Goal: Information Seeking & Learning: Learn about a topic

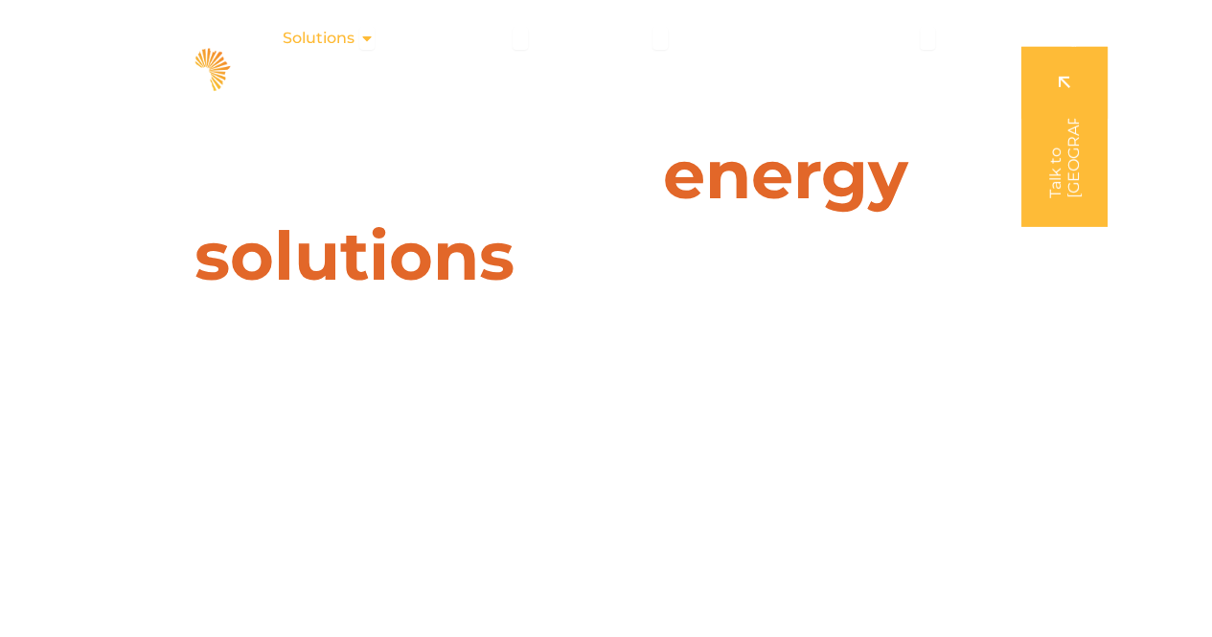
click at [368, 36] on icon "Menu" at bounding box center [366, 38] width 15 height 15
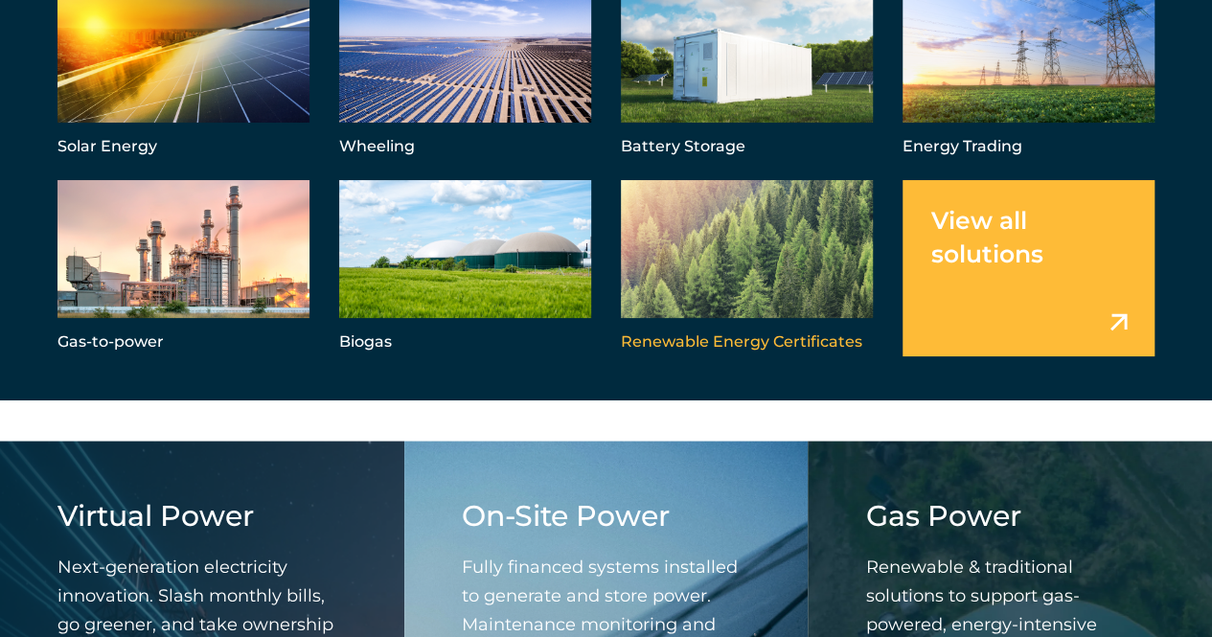
scroll to position [1821, 0]
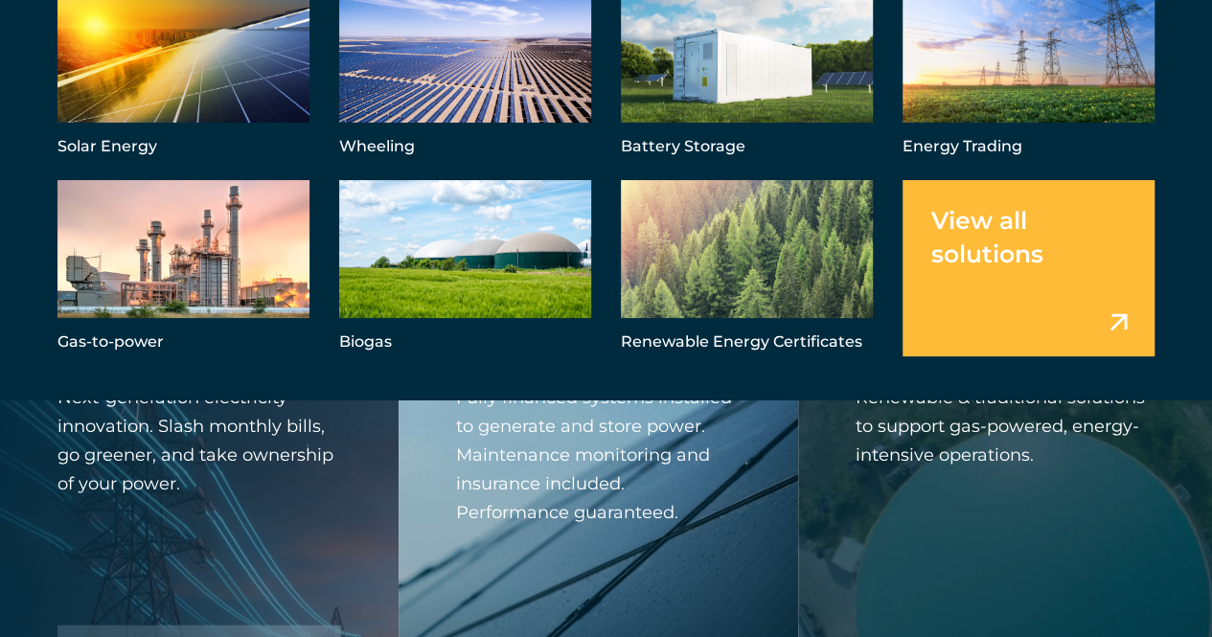
click at [1121, 320] on link "Menu" at bounding box center [1029, 267] width 252 height 175
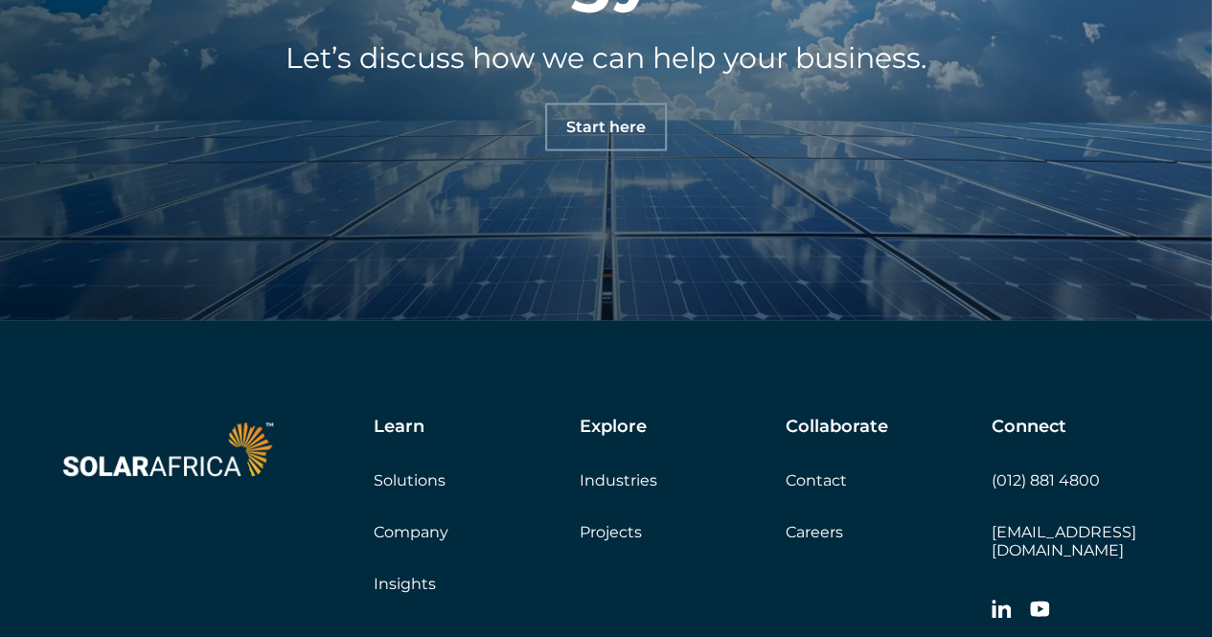
scroll to position [1911, 0]
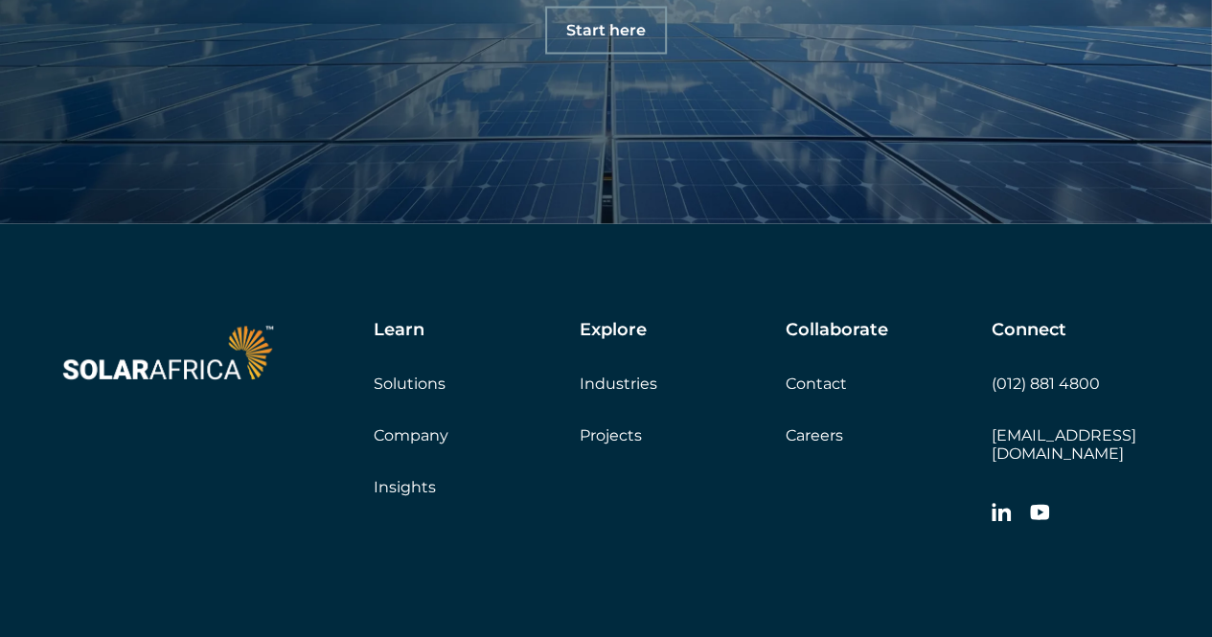
click at [409, 437] on link "Company" at bounding box center [411, 436] width 75 height 18
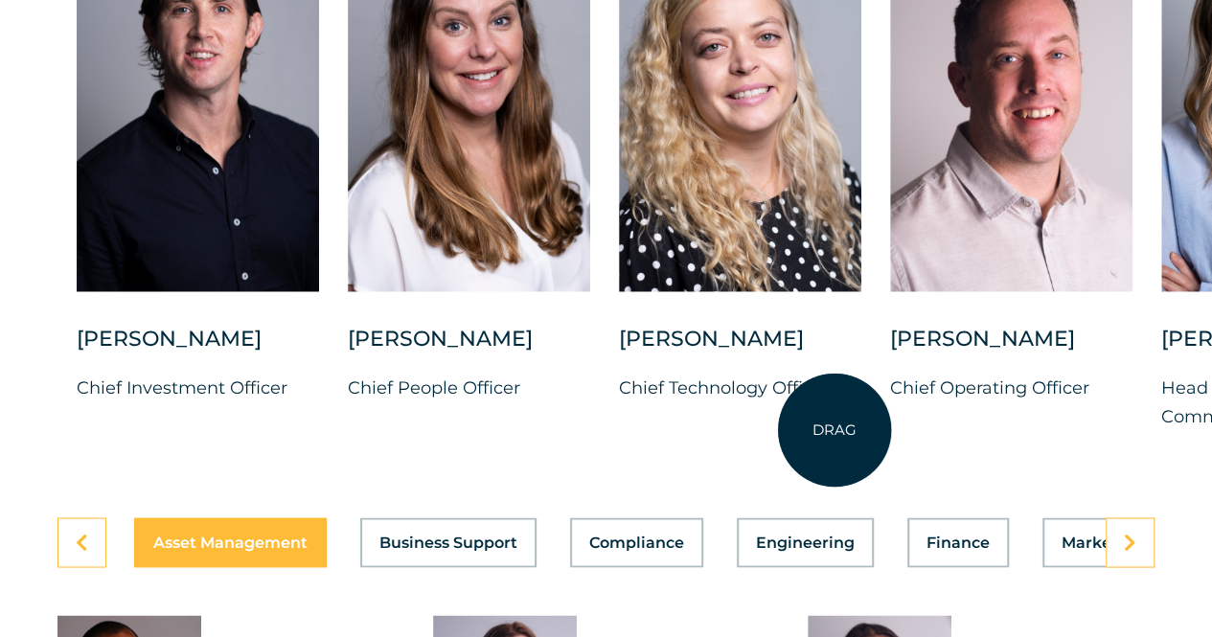
scroll to position [5080, 0]
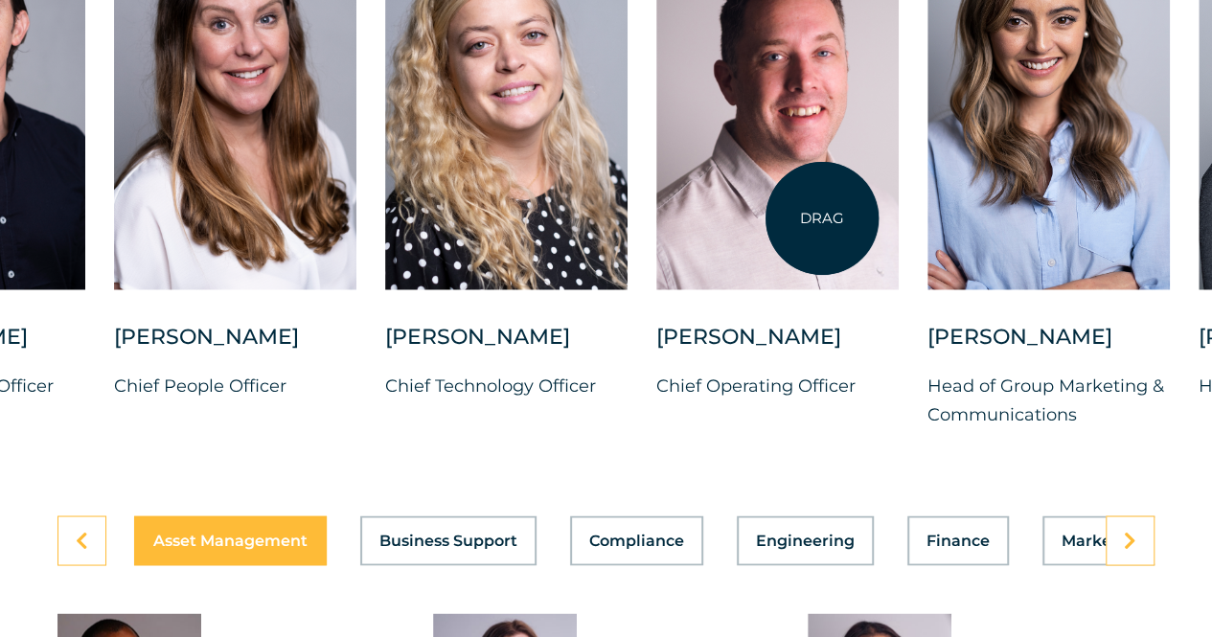
drag, startPoint x: 1056, startPoint y: 223, endPoint x: 822, endPoint y: 219, distance: 233.9
click at [822, 219] on div at bounding box center [778, 98] width 242 height 381
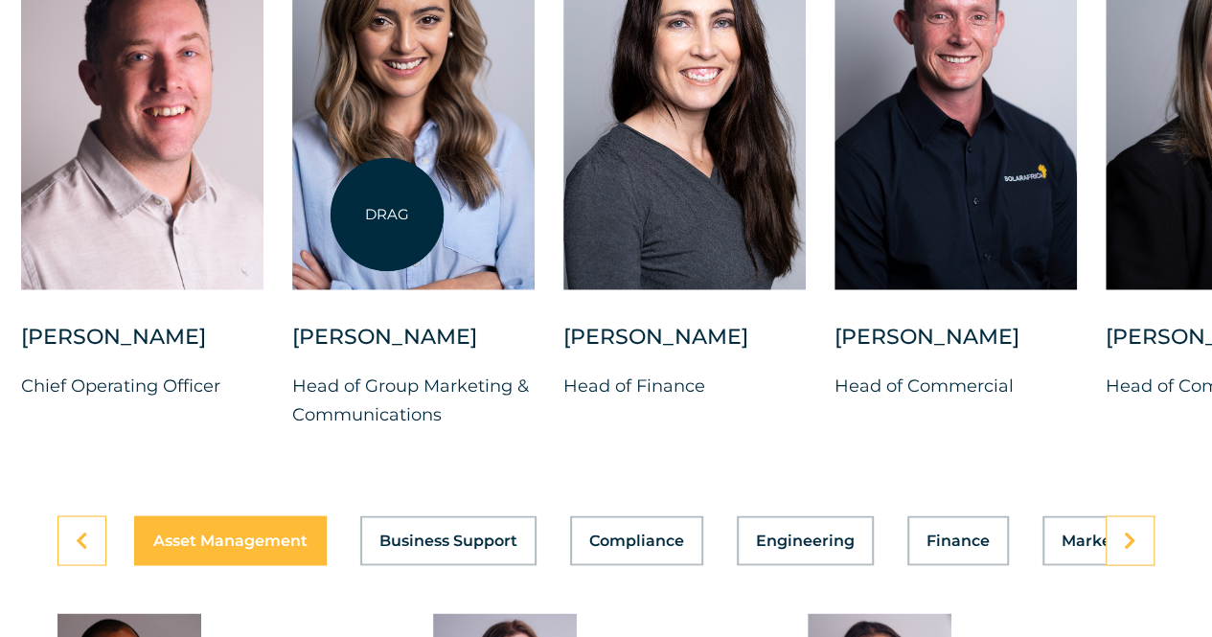
drag, startPoint x: 985, startPoint y: 223, endPoint x: 387, endPoint y: 215, distance: 598.1
click at [387, 215] on div at bounding box center [413, 98] width 242 height 381
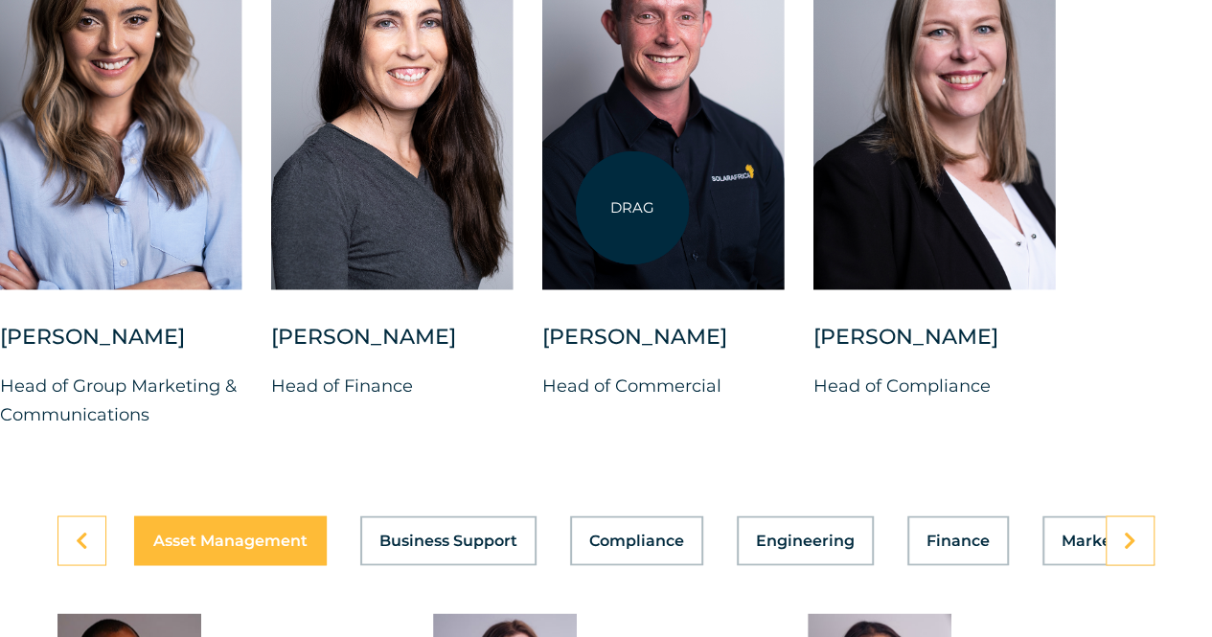
drag, startPoint x: 1018, startPoint y: 183, endPoint x: 633, endPoint y: 208, distance: 386.1
click at [633, 208] on div "Charl Alheit Chief Investment Officer Candice Seggie Chief People Officer Suné …" at bounding box center [-1, 183] width 2323 height 551
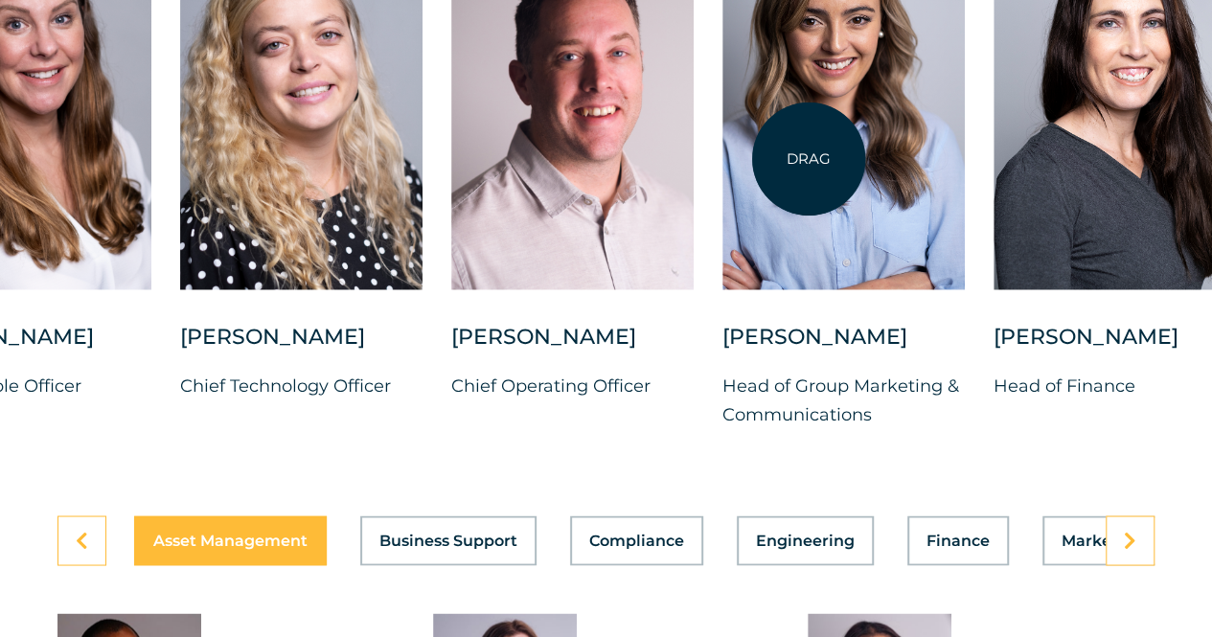
drag, startPoint x: 163, startPoint y: 135, endPoint x: 809, endPoint y: 159, distance: 646.4
click at [809, 159] on div at bounding box center [844, 98] width 242 height 381
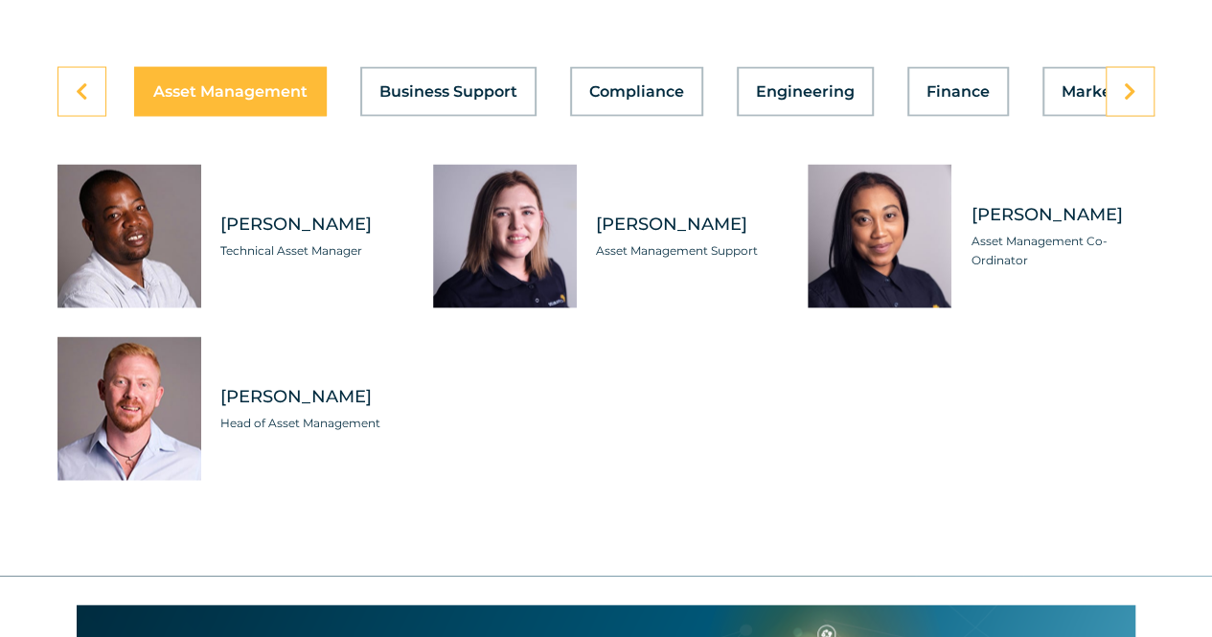
scroll to position [5559, 0]
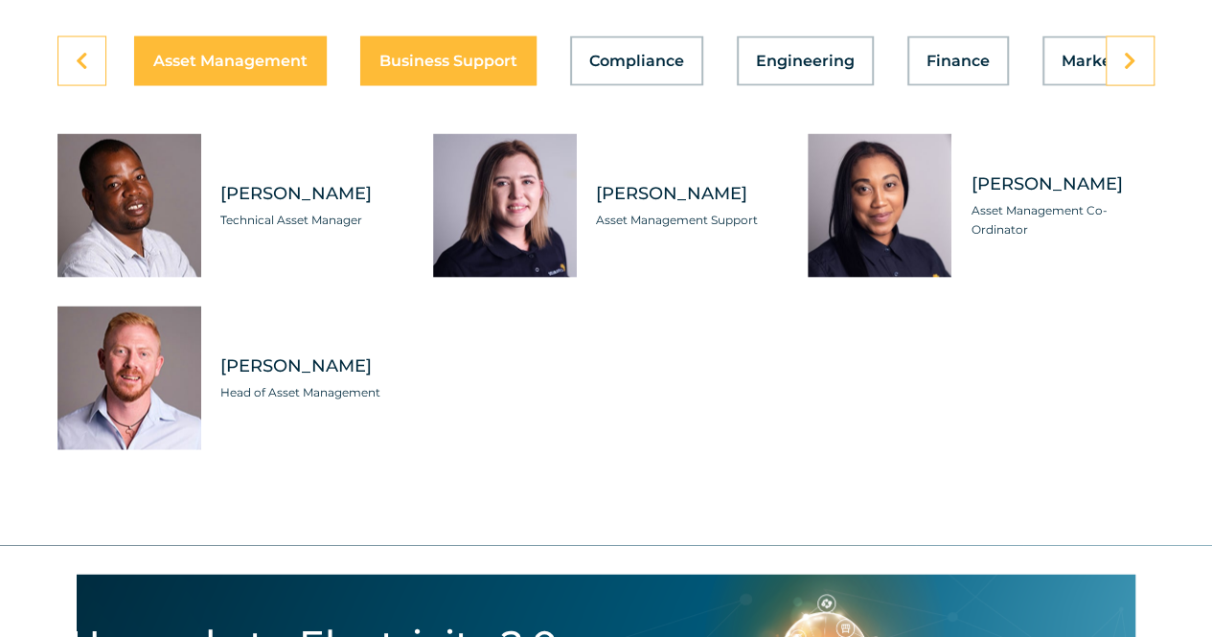
click at [424, 69] on span "Business Support" at bounding box center [449, 61] width 138 height 15
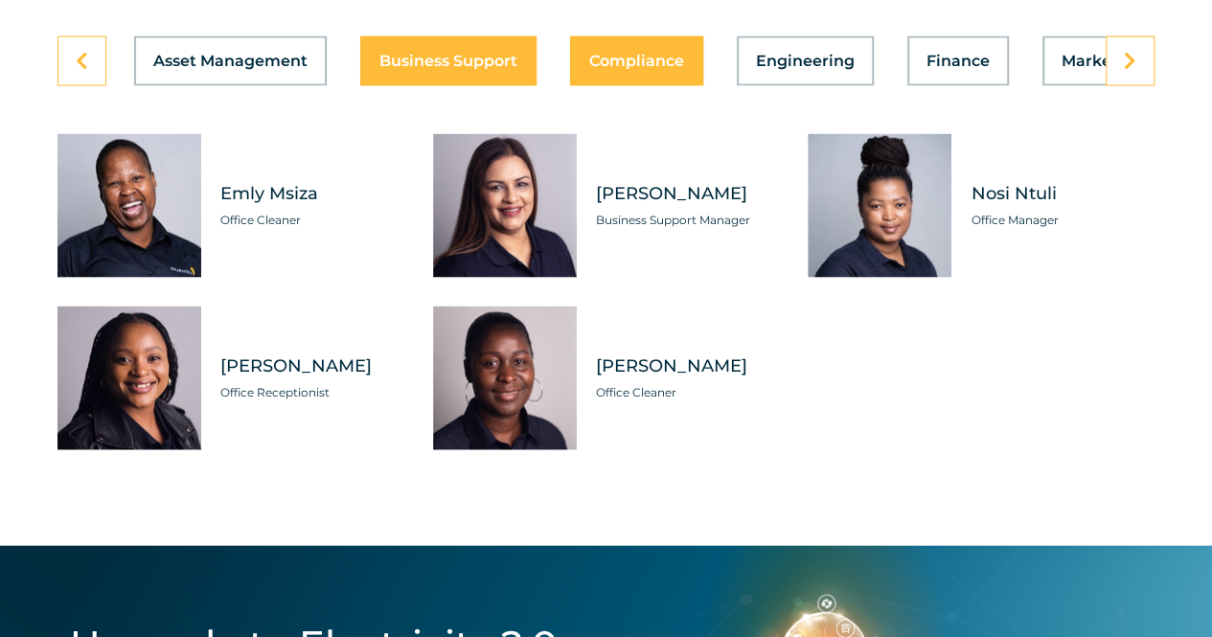
click at [642, 69] on span "Compliance" at bounding box center [636, 61] width 95 height 15
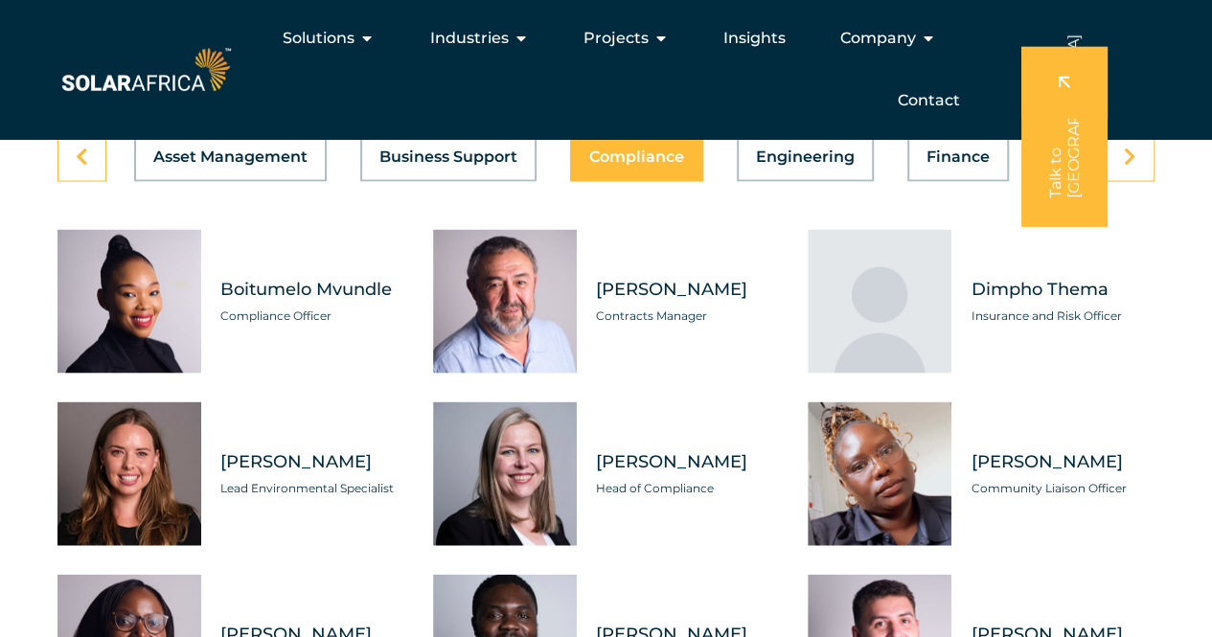
scroll to position [5367, 0]
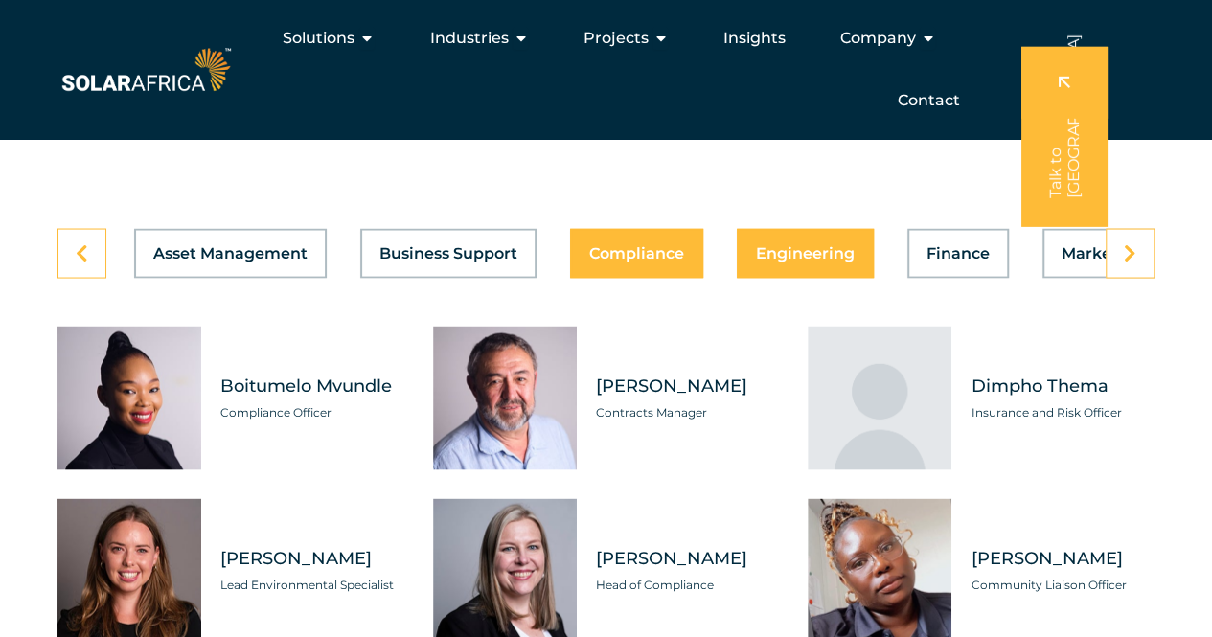
click at [814, 261] on span "Engineering" at bounding box center [805, 252] width 99 height 15
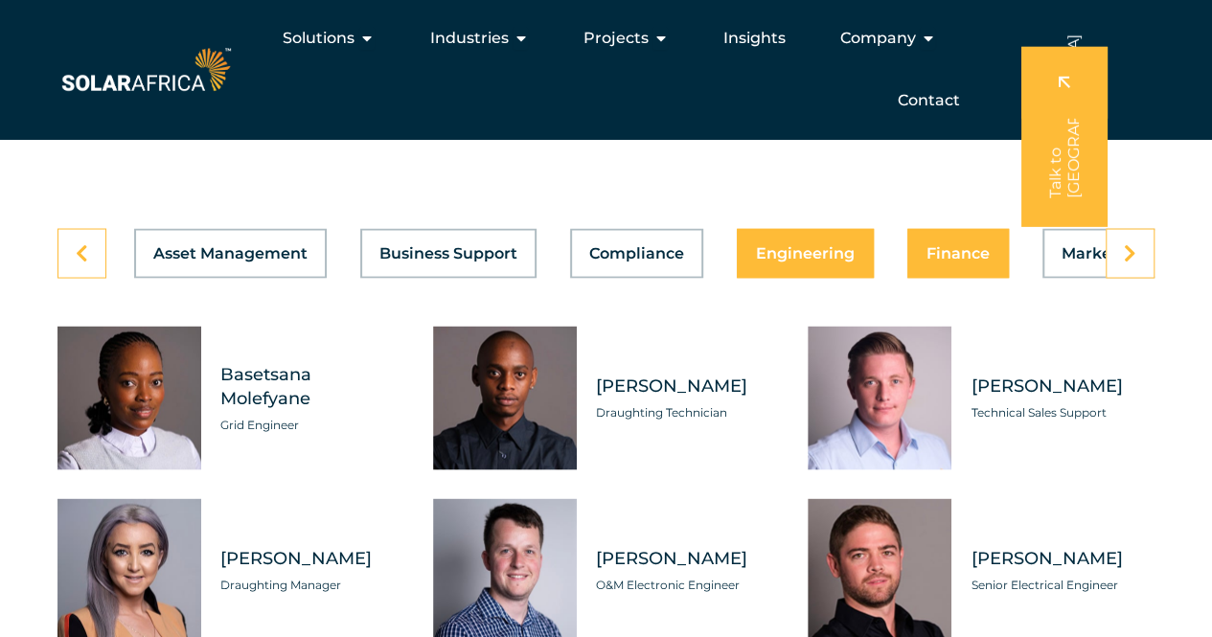
click at [964, 261] on span "Finance" at bounding box center [958, 252] width 63 height 15
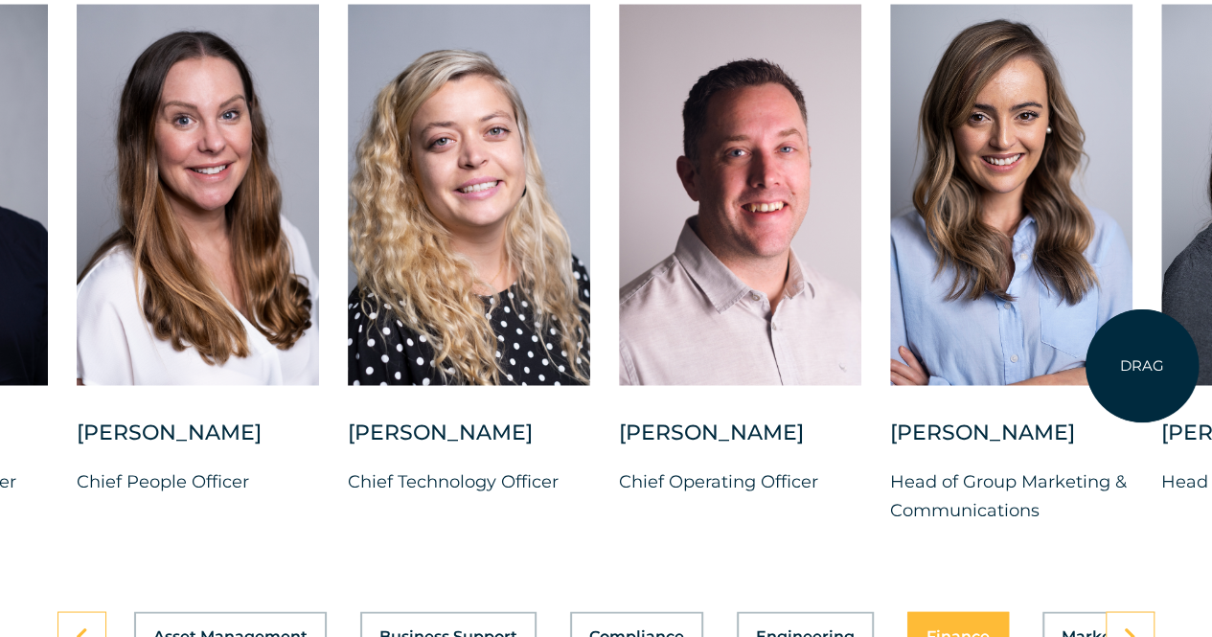
scroll to position [5271, 0]
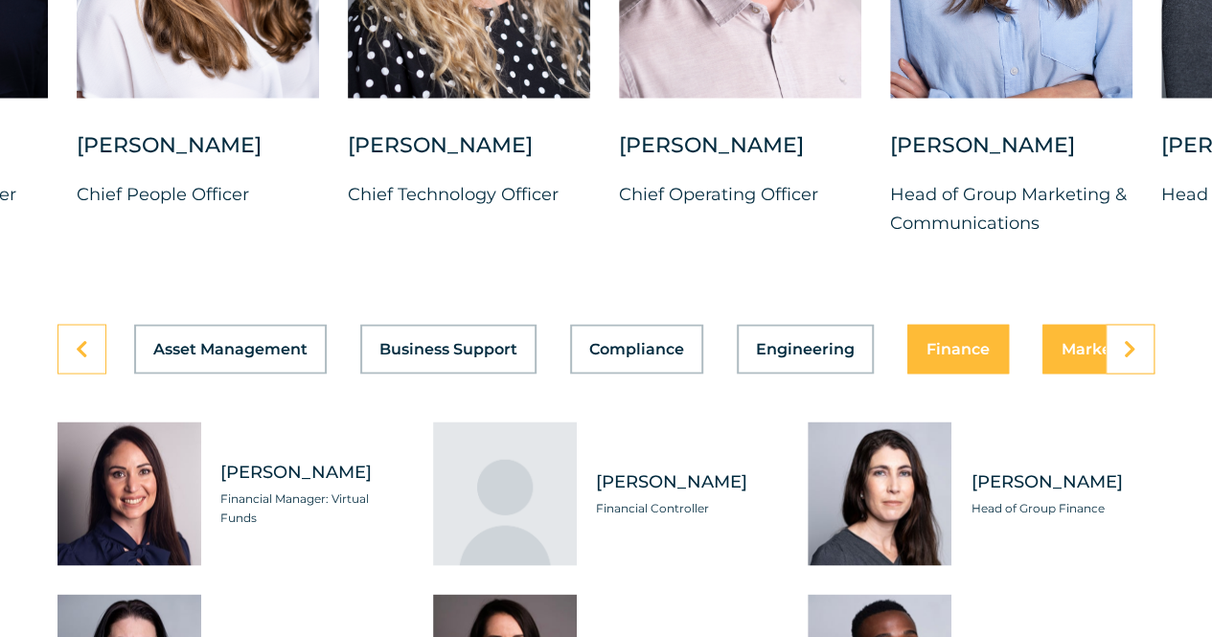
click at [1068, 374] on div "Asset Management Business Support Compliance Engineering Finance Marketing O&M …" at bounding box center [606, 349] width 1097 height 50
click at [1058, 374] on button "Marketing" at bounding box center [1103, 349] width 121 height 50
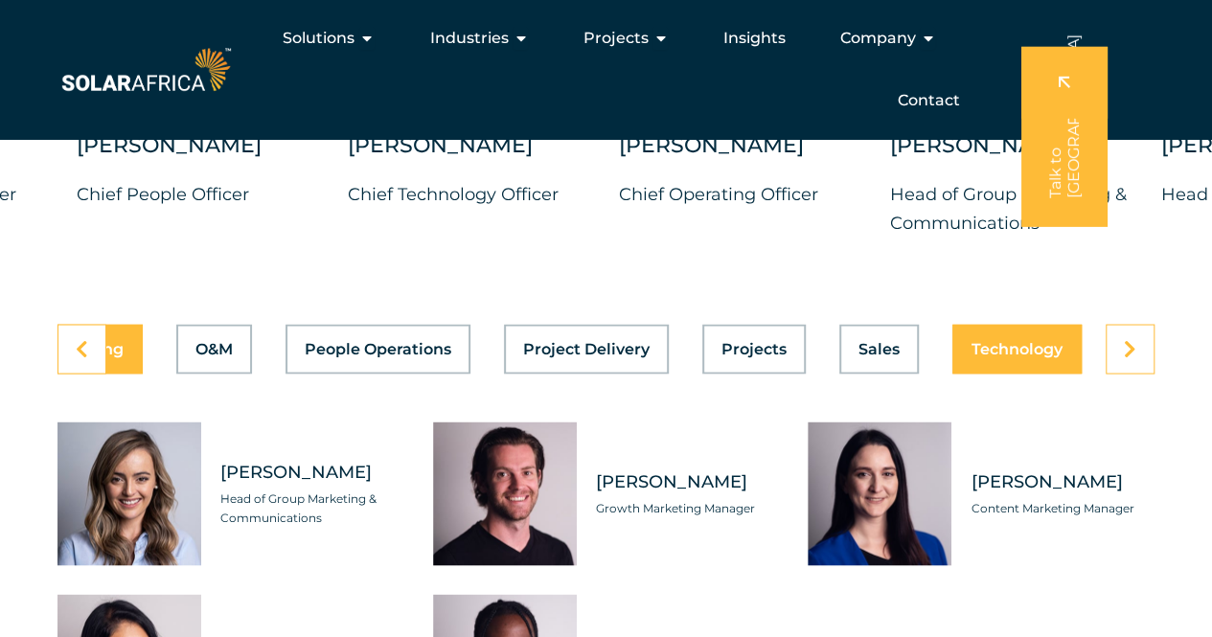
click at [1048, 357] on span "Technology" at bounding box center [1017, 348] width 91 height 15
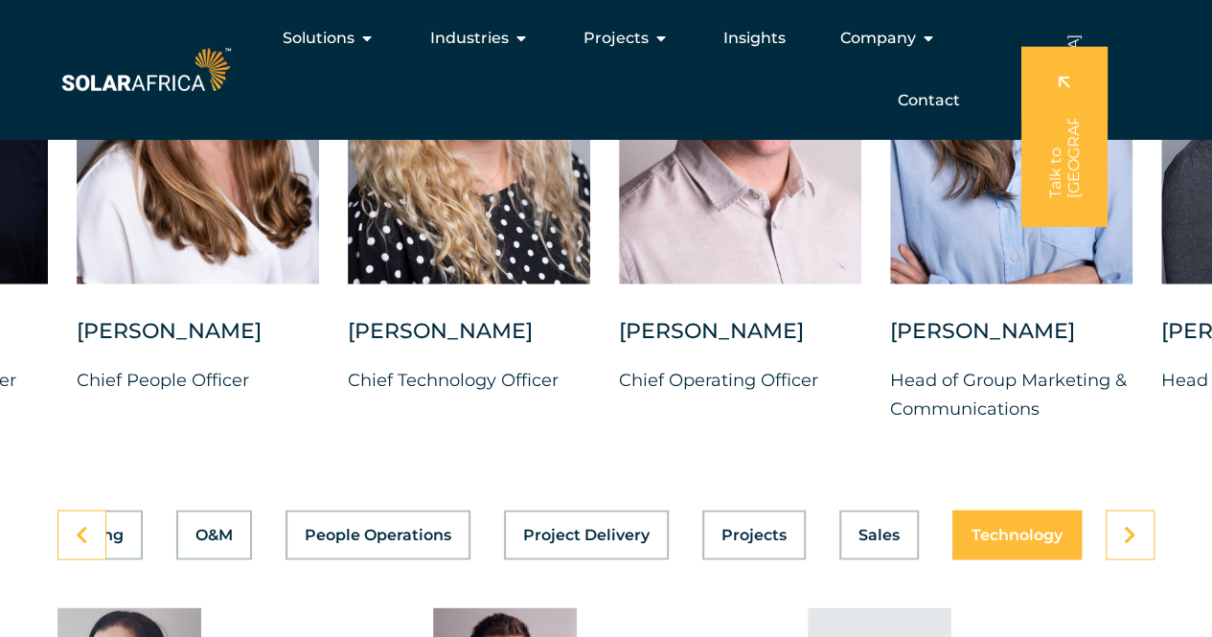
scroll to position [5080, 0]
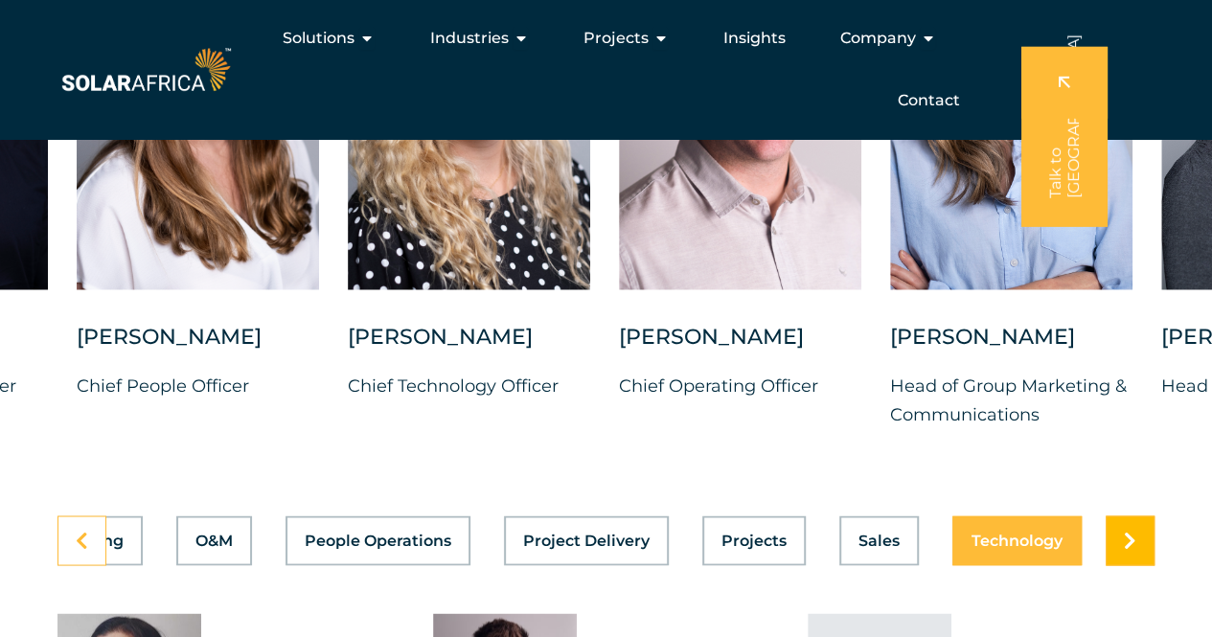
click at [1126, 565] on link at bounding box center [1130, 541] width 49 height 50
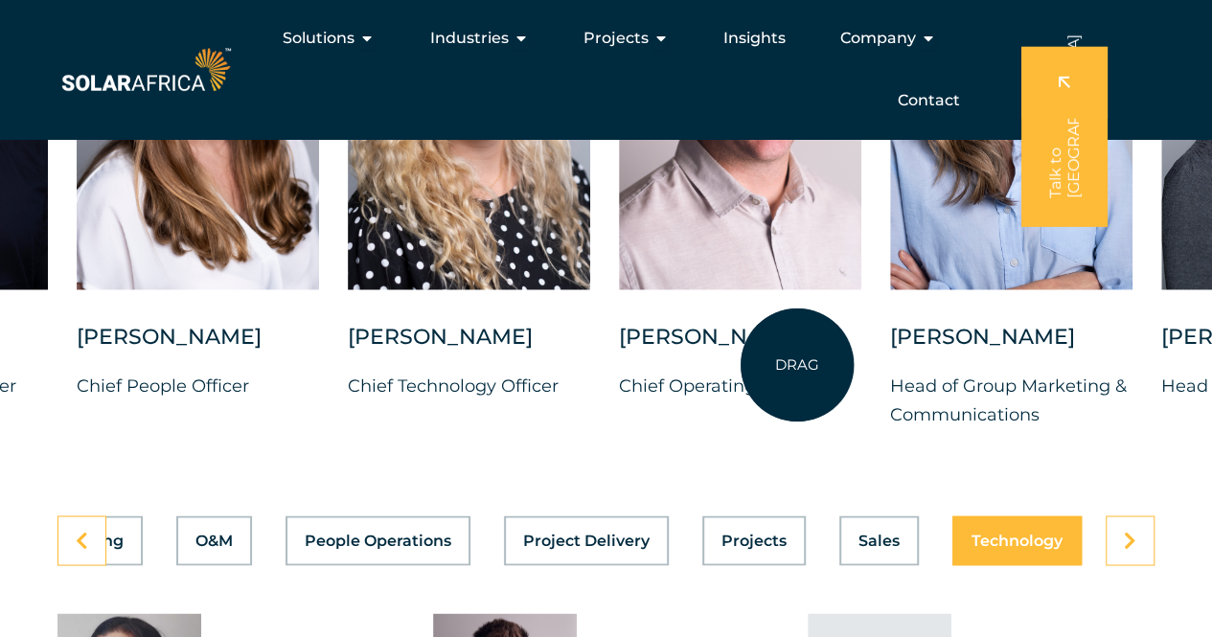
click at [797, 365] on div "Vincent Labuschagne" at bounding box center [740, 347] width 242 height 48
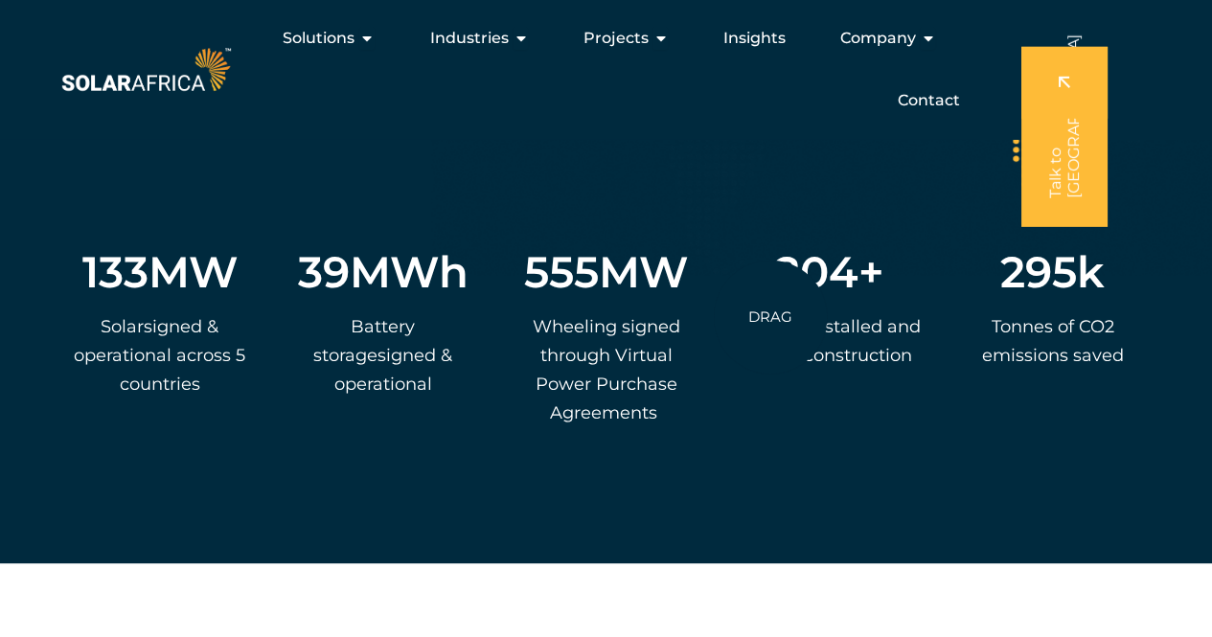
scroll to position [3738, 0]
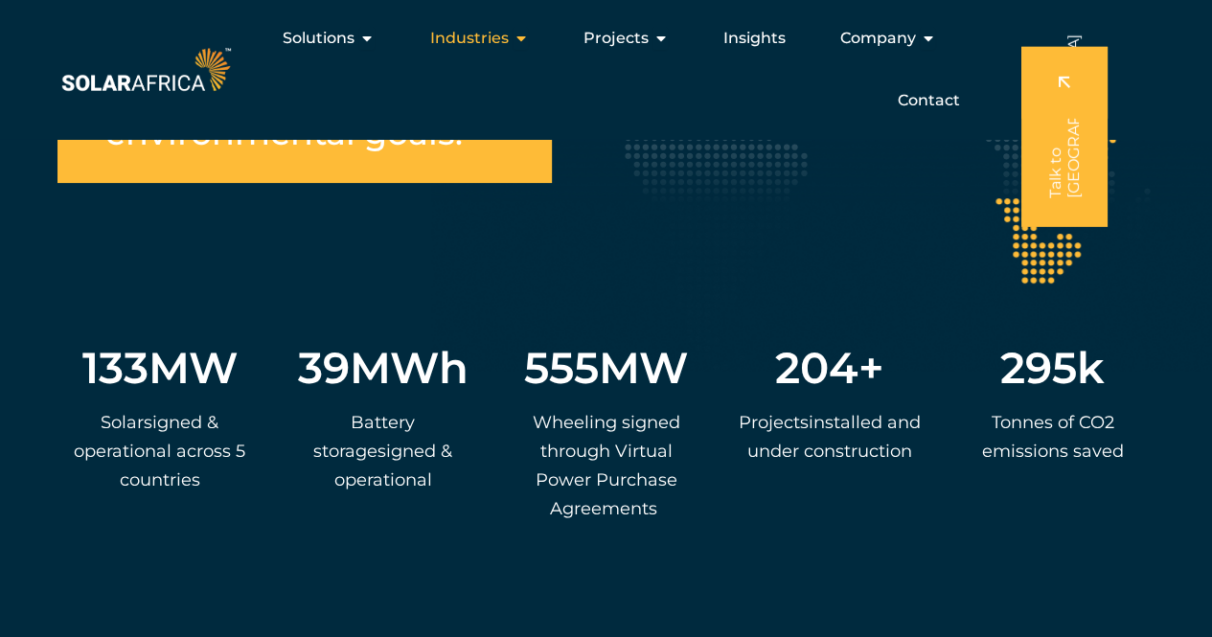
click at [526, 35] on icon "Menu" at bounding box center [520, 38] width 15 height 15
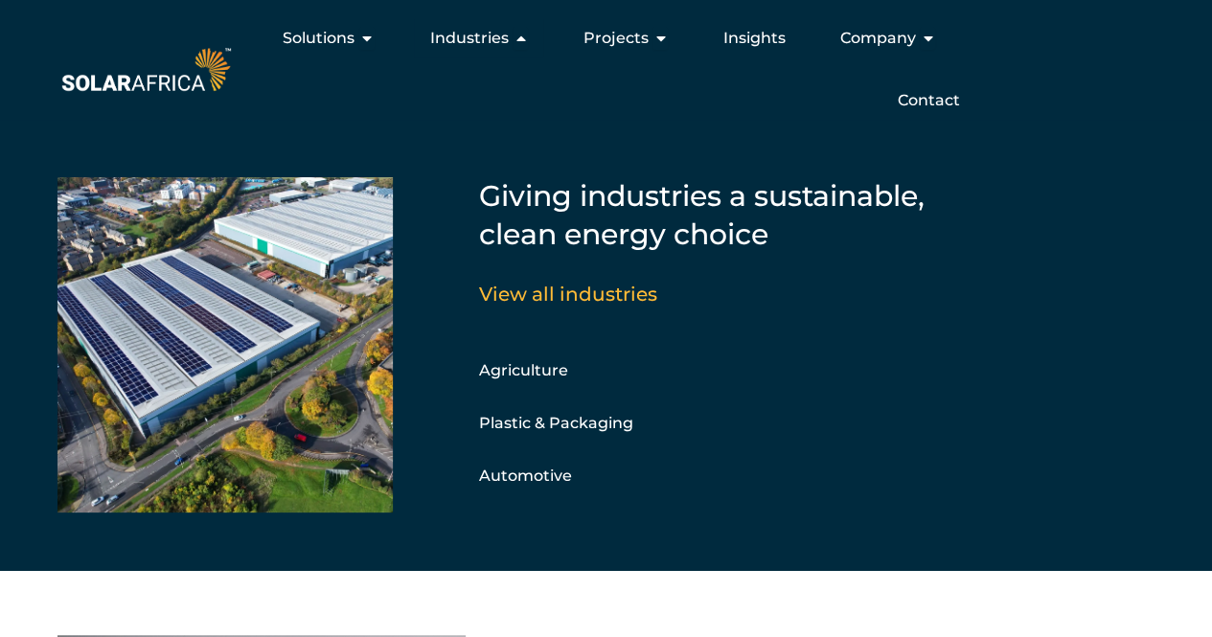
scroll to position [3546, 0]
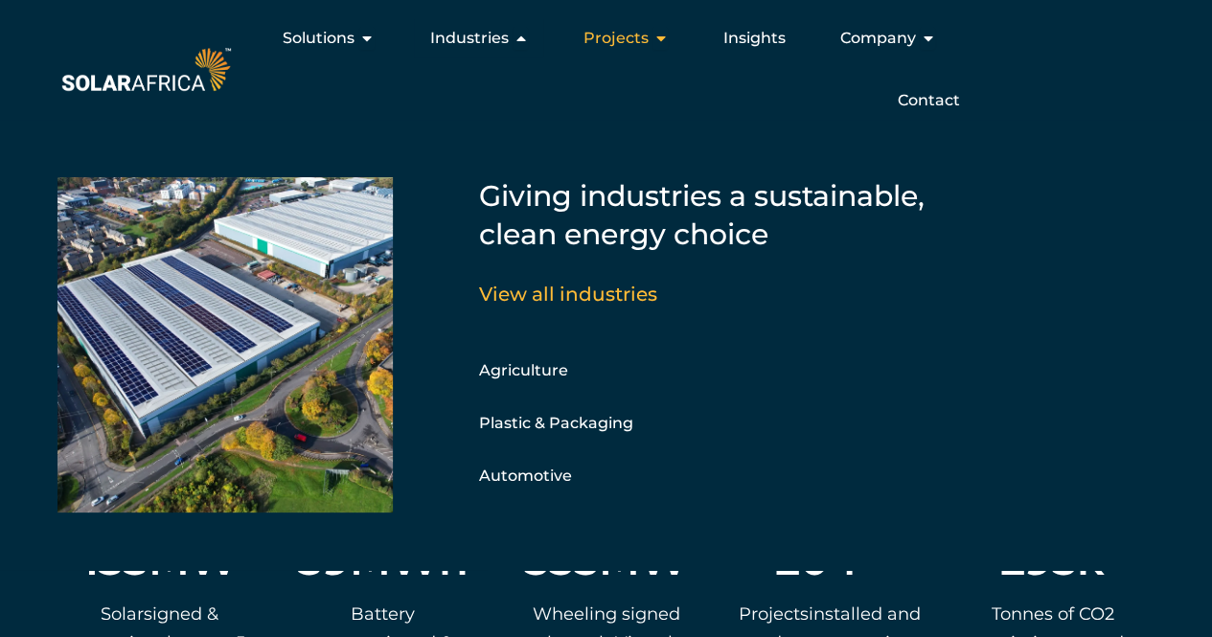
click at [659, 39] on icon "Menu" at bounding box center [660, 38] width 15 height 15
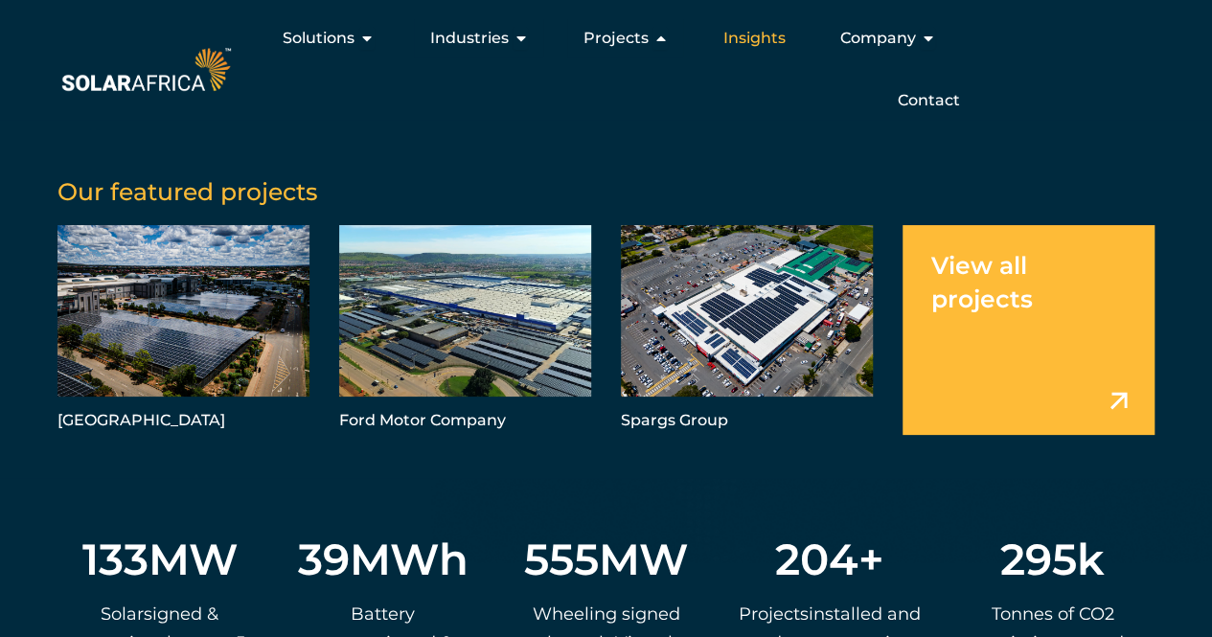
click at [785, 43] on div "Insights" at bounding box center [753, 38] width 93 height 38
click at [734, 43] on span "Insights" at bounding box center [754, 38] width 62 height 23
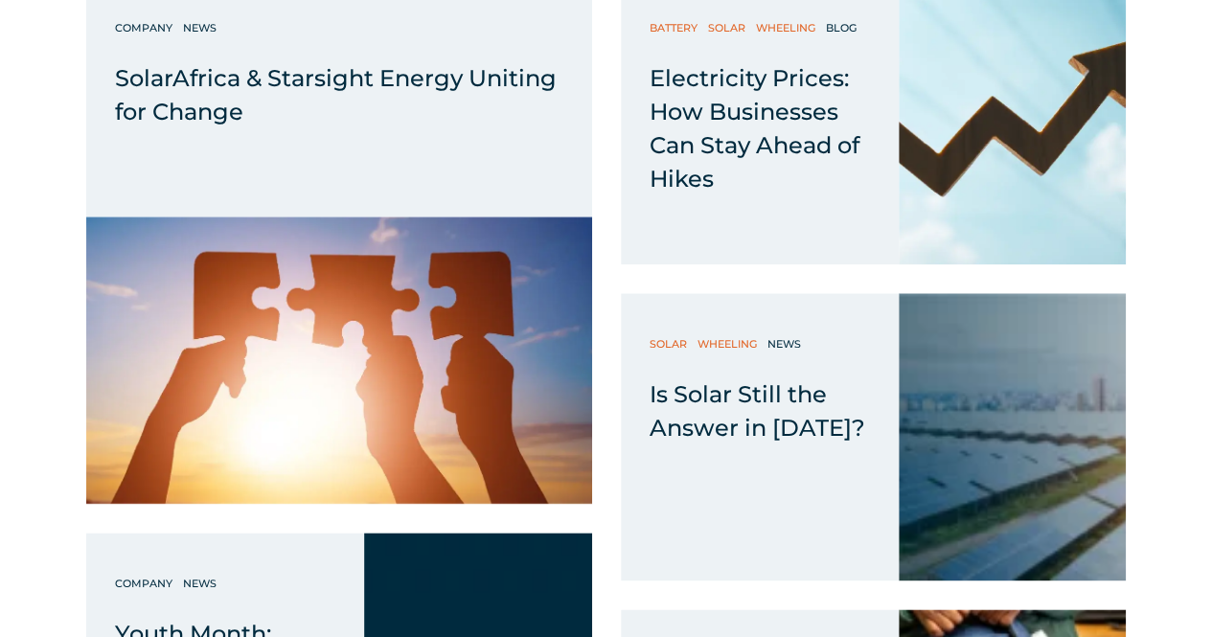
scroll to position [958, 0]
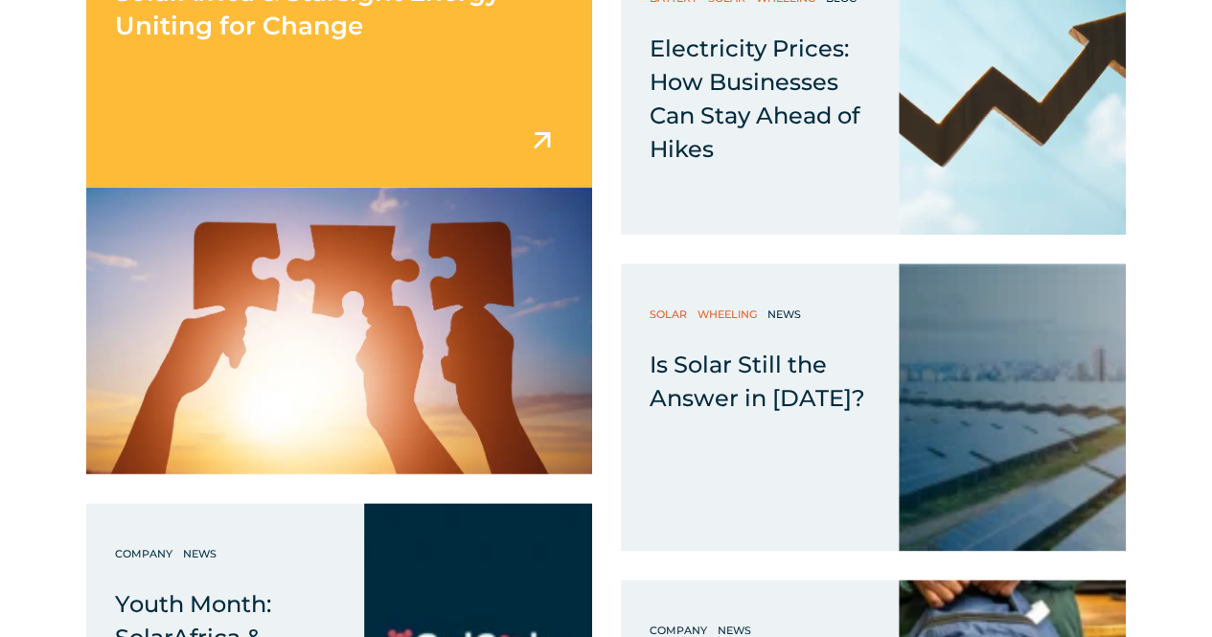
click at [447, 154] on div "SolarAfrica & Starsight Energy Uniting for Change" at bounding box center [339, 67] width 506 height 240
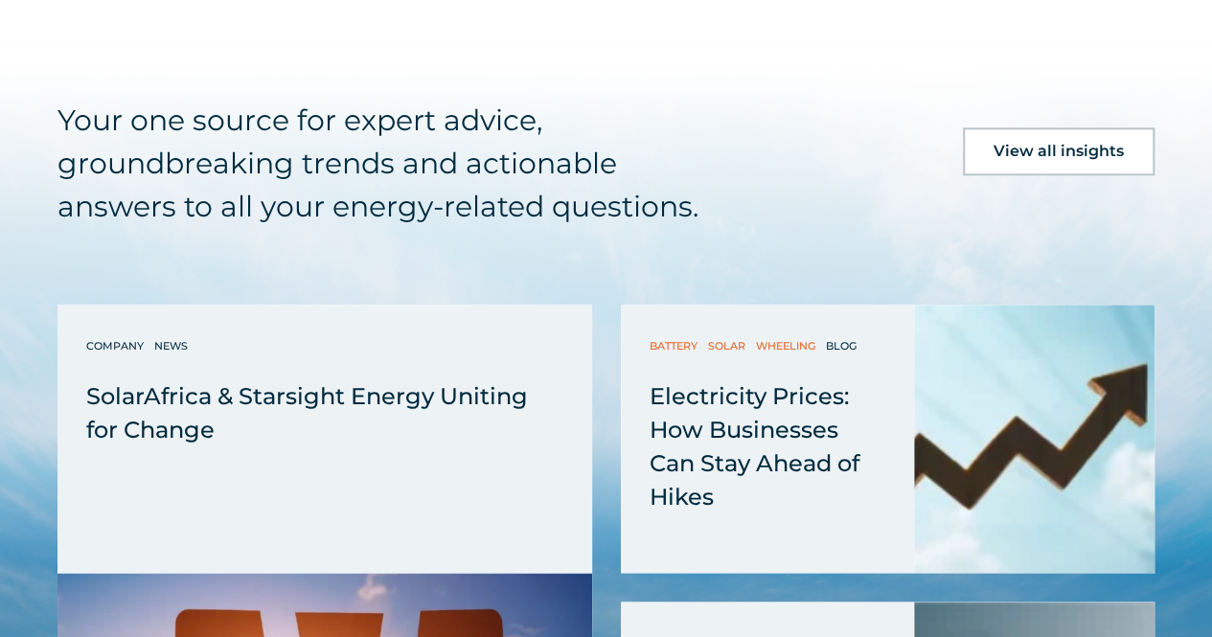
scroll to position [4888, 0]
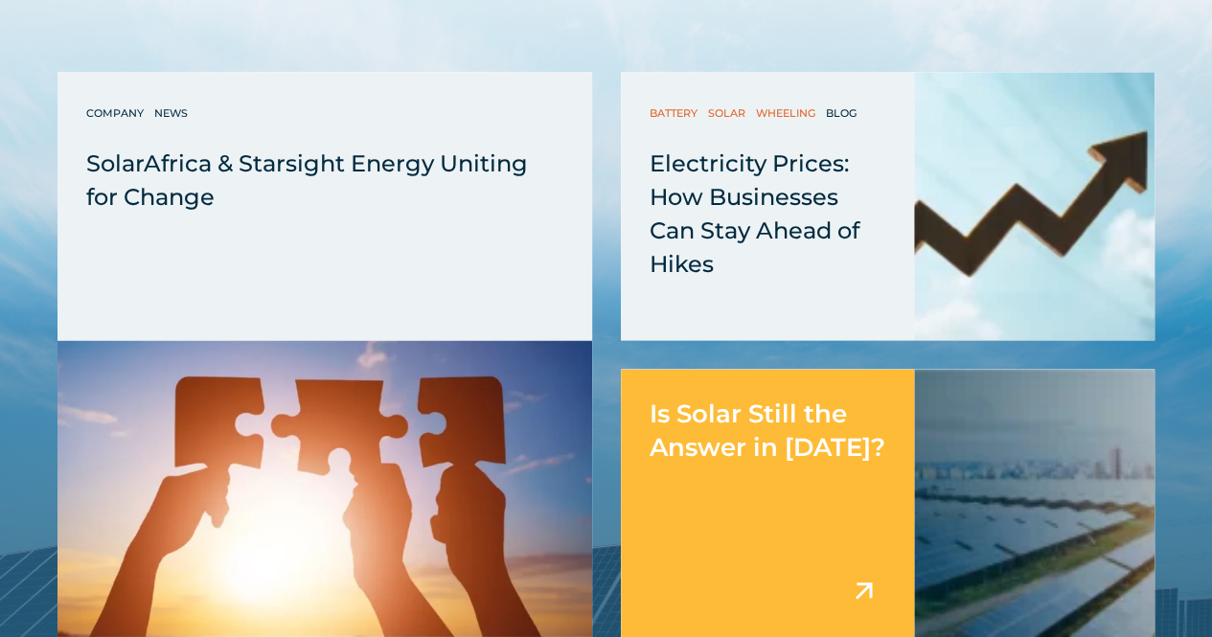
click at [794, 399] on span "Is Solar Still the Answer in [DATE]?" at bounding box center [768, 431] width 236 height 64
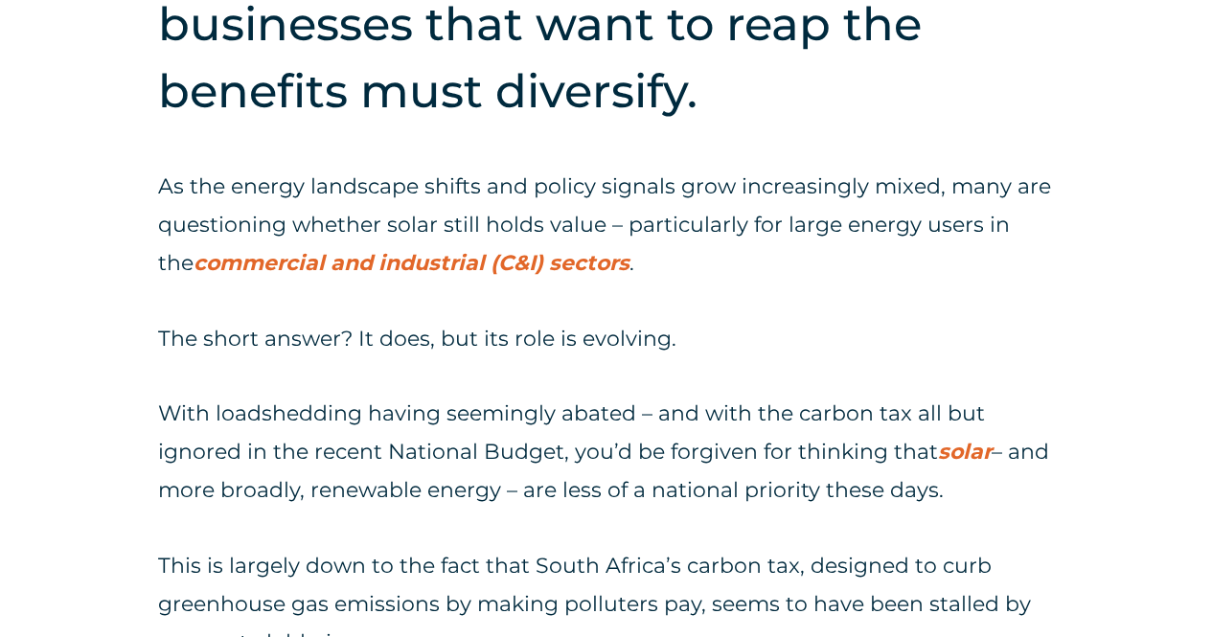
scroll to position [1150, 0]
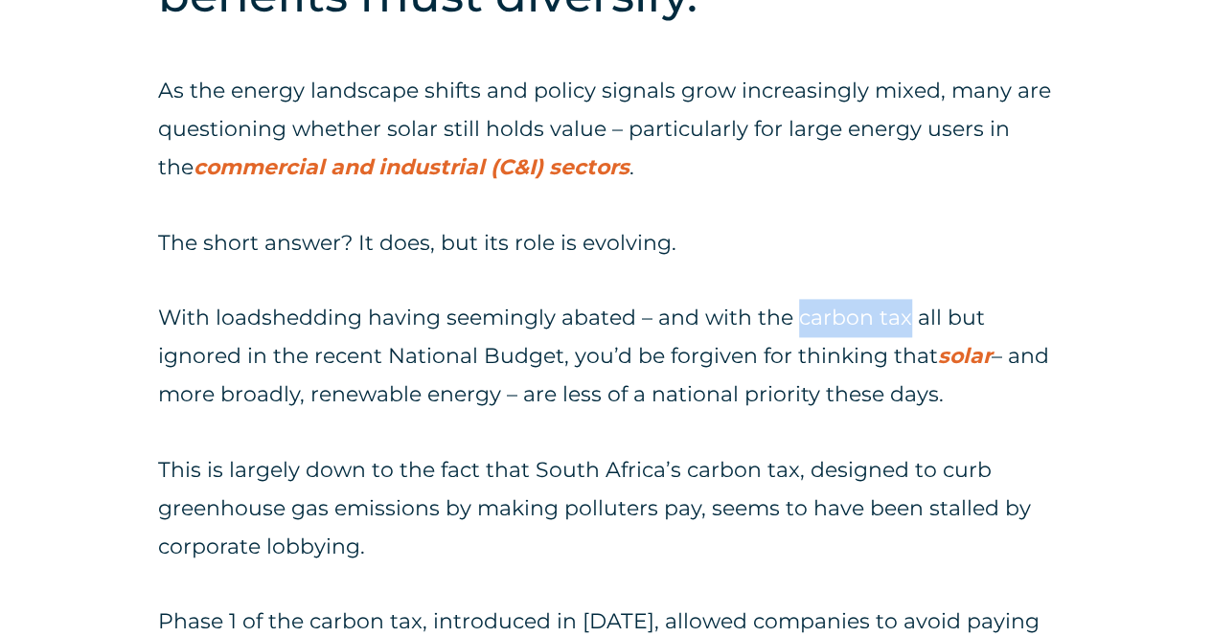
drag, startPoint x: 800, startPoint y: 256, endPoint x: 903, endPoint y: 243, distance: 103.3
click at [903, 299] on p "With loadshedding having seemingly abated – and with the carbon tax all but ign…" at bounding box center [606, 356] width 896 height 115
copy p "carbon tax"
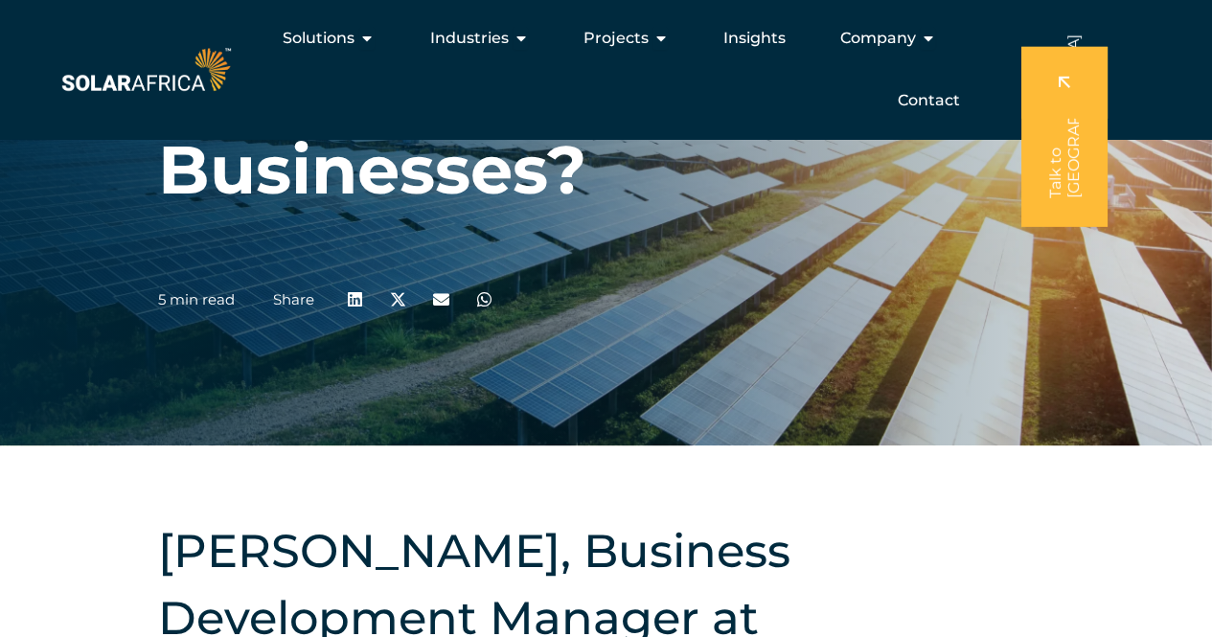
scroll to position [0, 0]
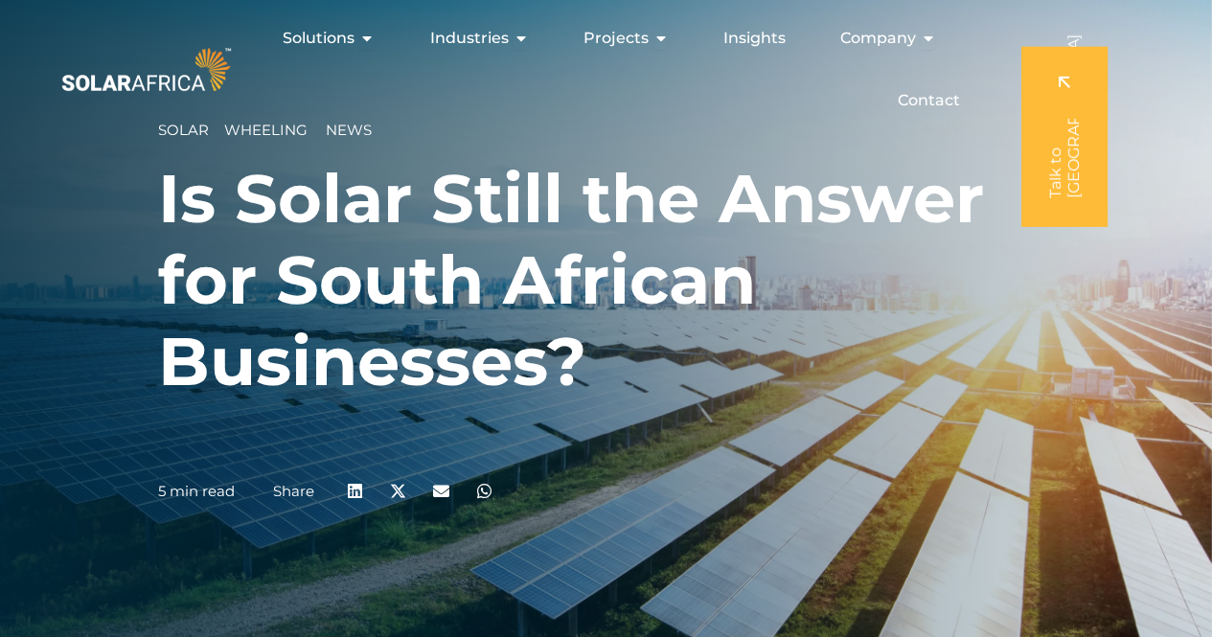
click at [118, 76] on img at bounding box center [146, 70] width 177 height 54
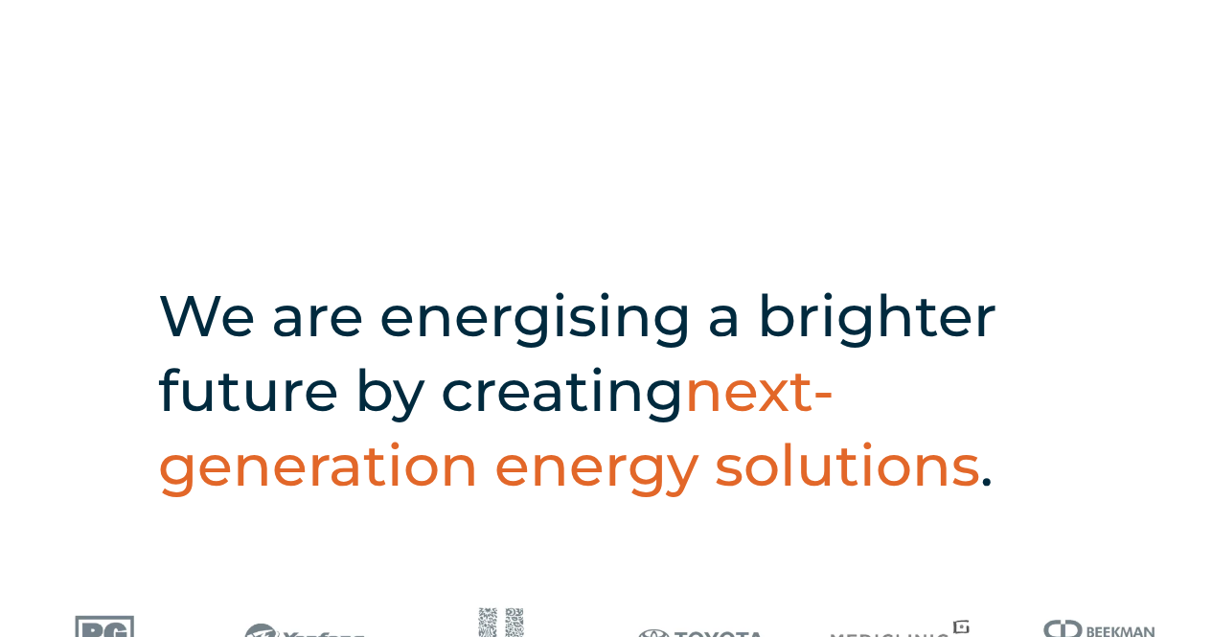
scroll to position [575, 0]
